Goal: Task Accomplishment & Management: Manage account settings

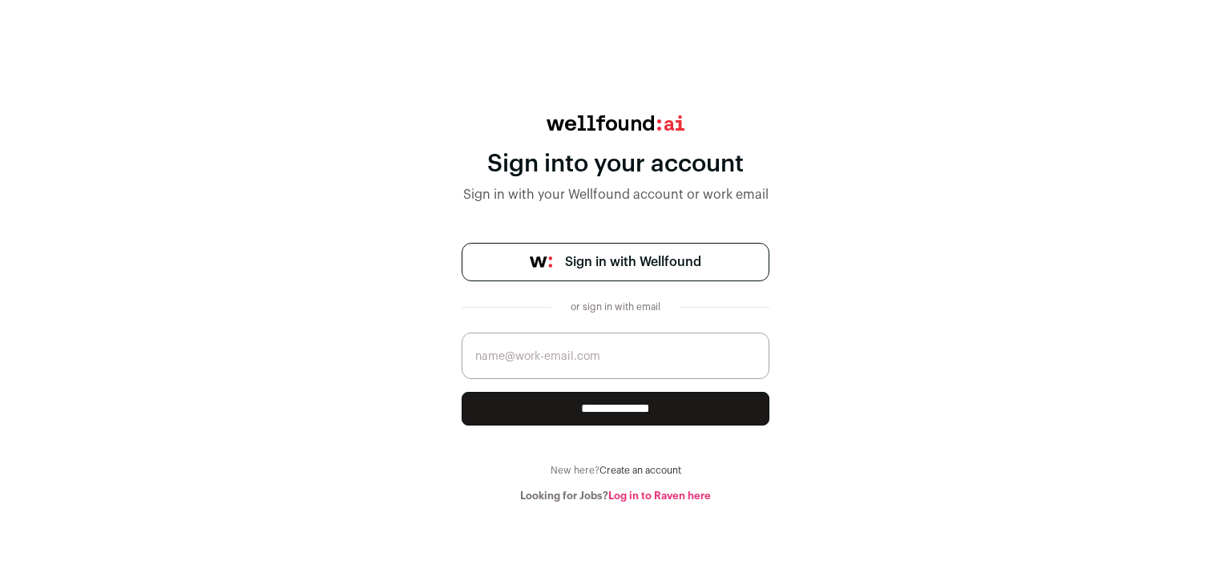
click at [491, 353] on input "email" at bounding box center [615, 355] width 308 height 46
click at [667, 254] on span "Sign in with Wellfound" at bounding box center [633, 261] width 136 height 19
click at [526, 349] on input "email" at bounding box center [615, 355] width 308 height 46
click at [582, 267] on span "Sign in with Wellfound" at bounding box center [633, 261] width 136 height 19
click at [473, 255] on link "Sign in with Wellfound" at bounding box center [615, 262] width 308 height 38
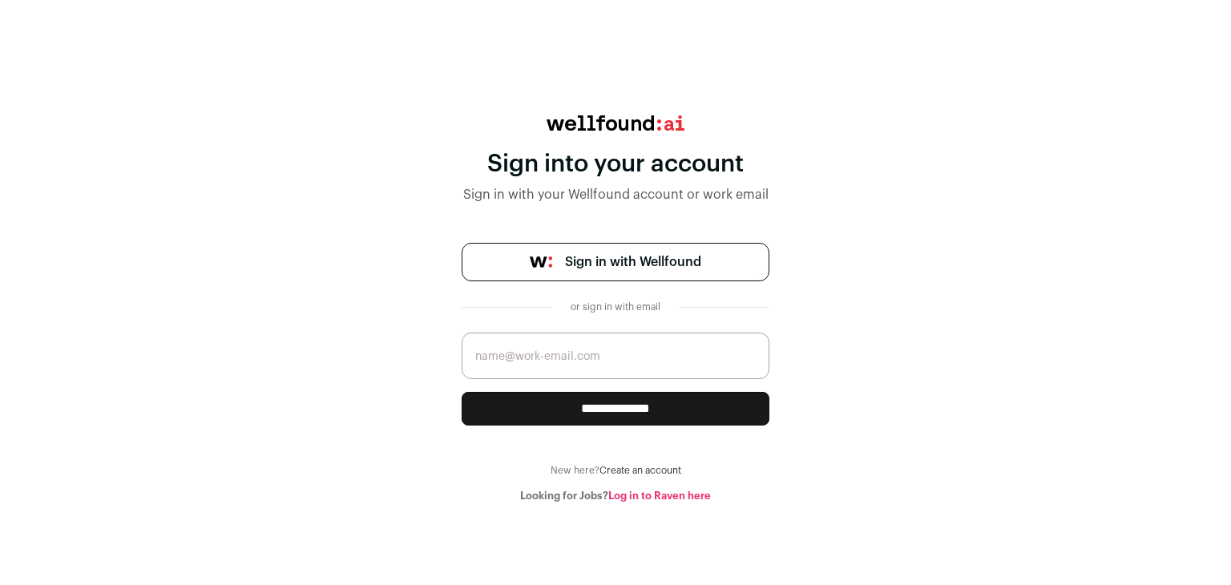
click at [517, 363] on input "email" at bounding box center [615, 355] width 308 height 46
type input "[EMAIL_ADDRESS][DOMAIN_NAME]"
click at [602, 409] on input "**********" at bounding box center [615, 409] width 308 height 34
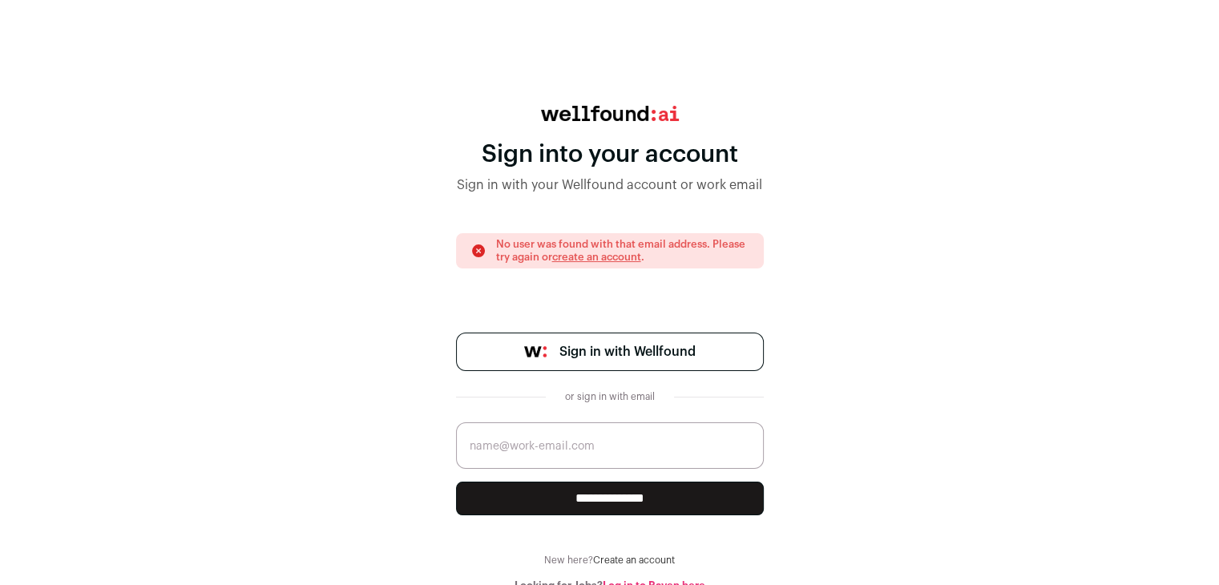
scroll to position [17, 0]
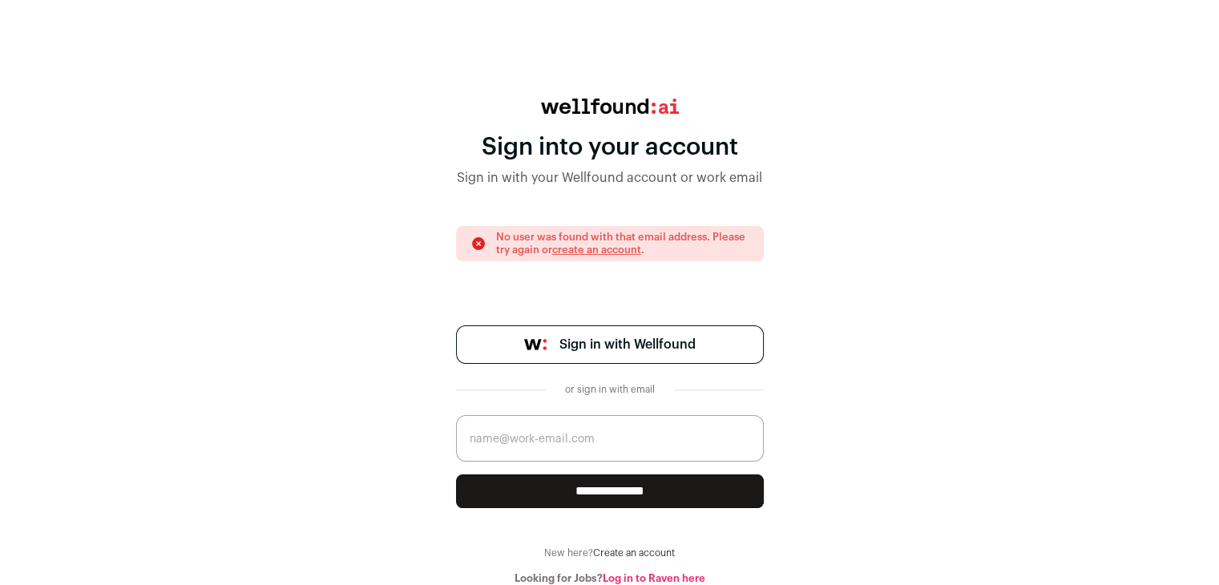
click at [654, 343] on span "Sign in with Wellfound" at bounding box center [627, 344] width 136 height 19
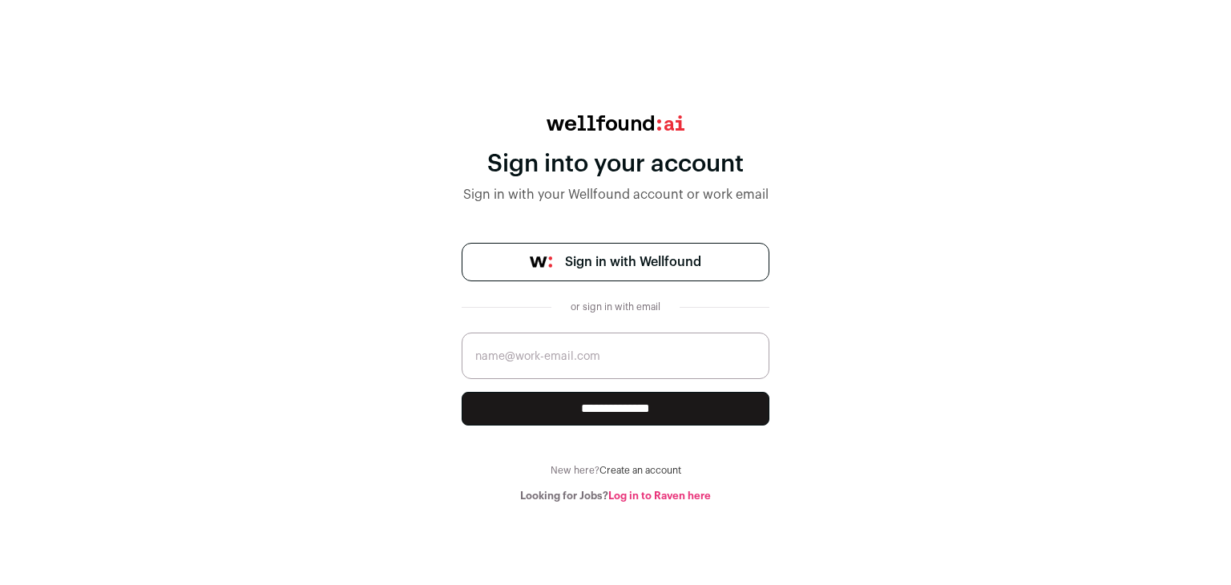
click at [655, 498] on link "Log in to Raven here" at bounding box center [659, 495] width 103 height 10
